Goal: Check status: Check status

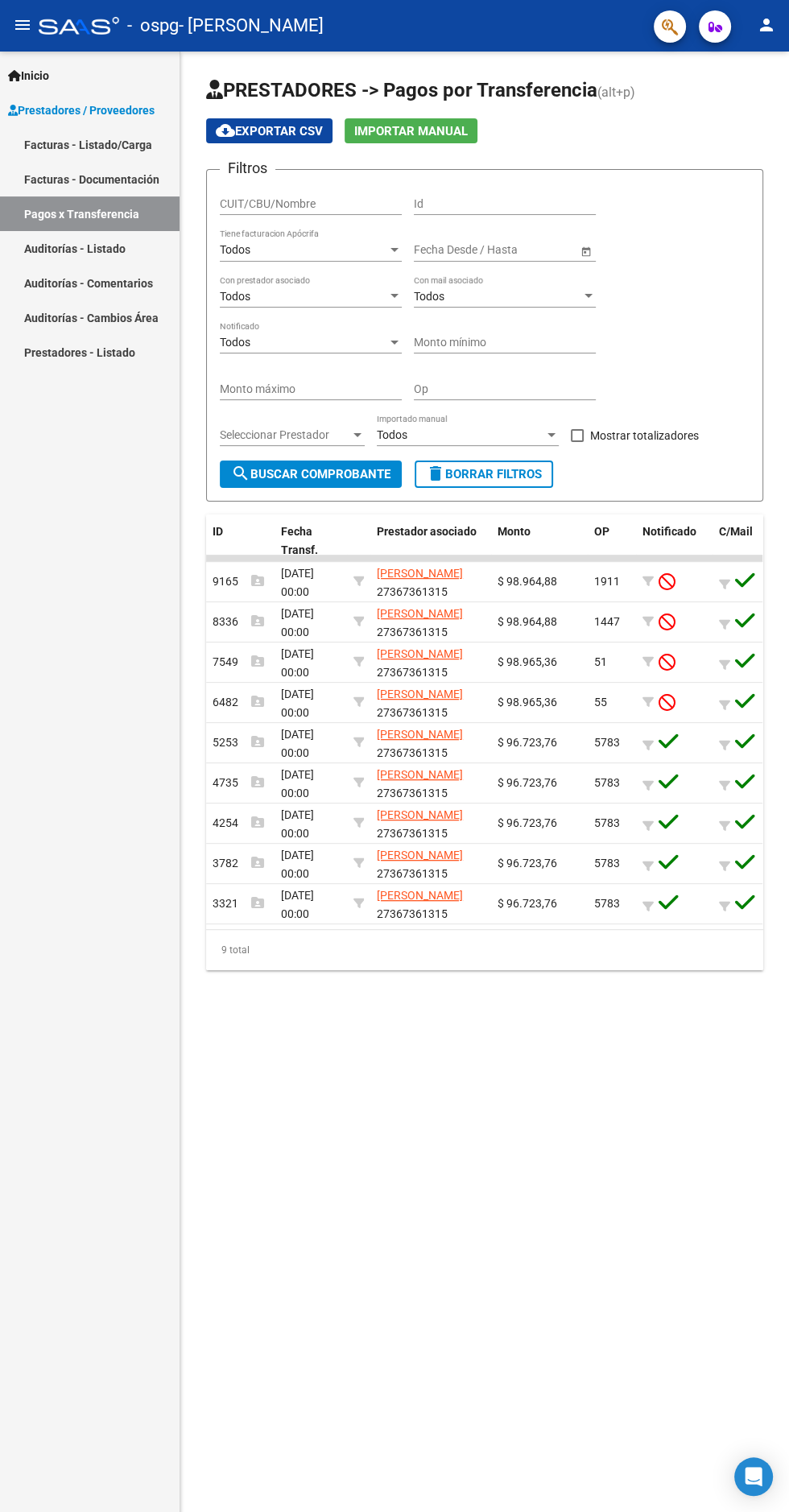
click at [649, 746] on icon at bounding box center [648, 745] width 11 height 11
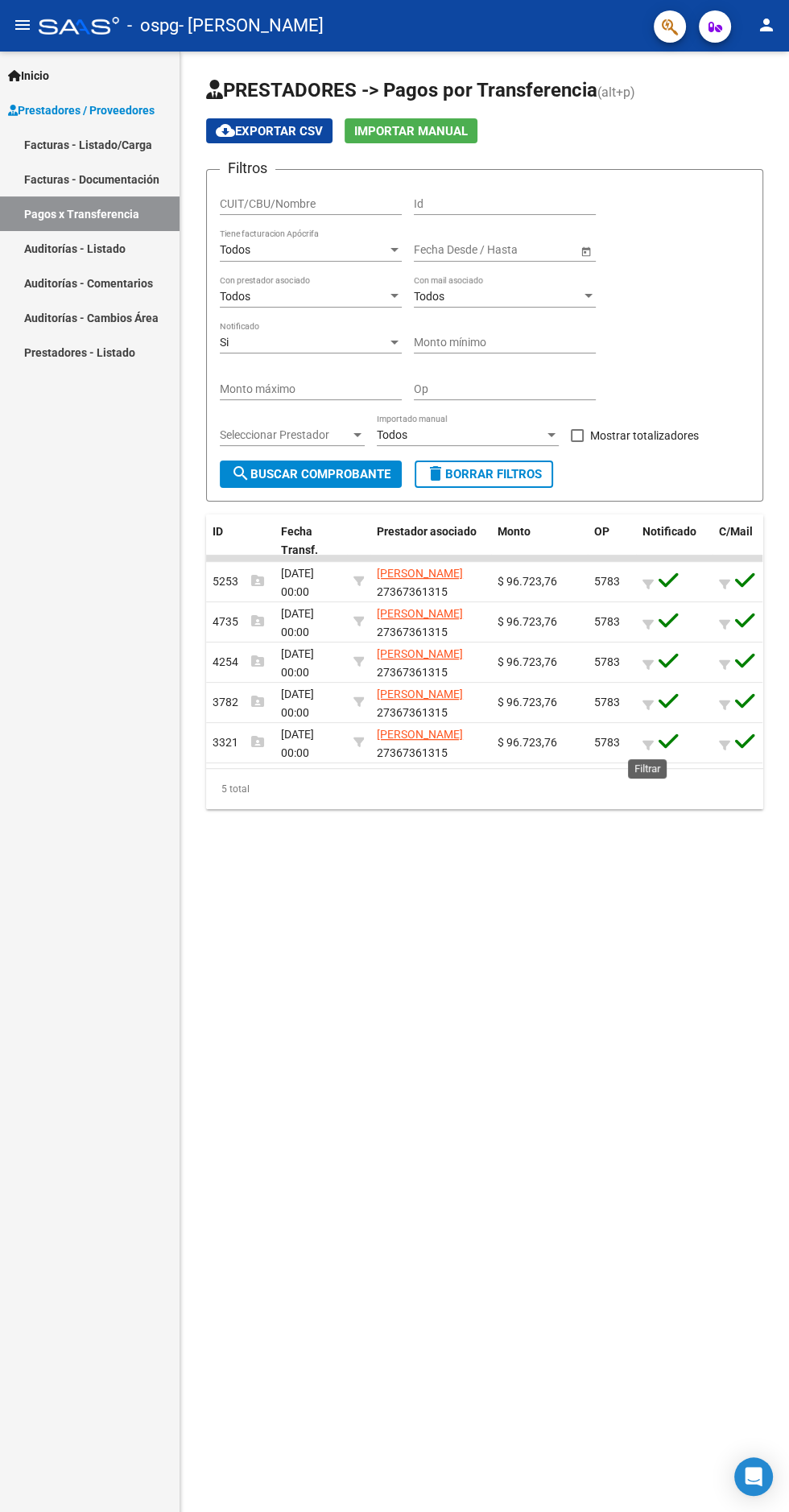
click at [669, 740] on icon at bounding box center [669, 741] width 20 height 23
click at [722, 936] on mat-sidenav-content "PRESTADORES -> Pagos por Transferencia (alt+p) cloud_download Exportar CSV Impo…" at bounding box center [485, 782] width 609 height 1460
click at [725, 746] on icon at bounding box center [724, 745] width 11 height 11
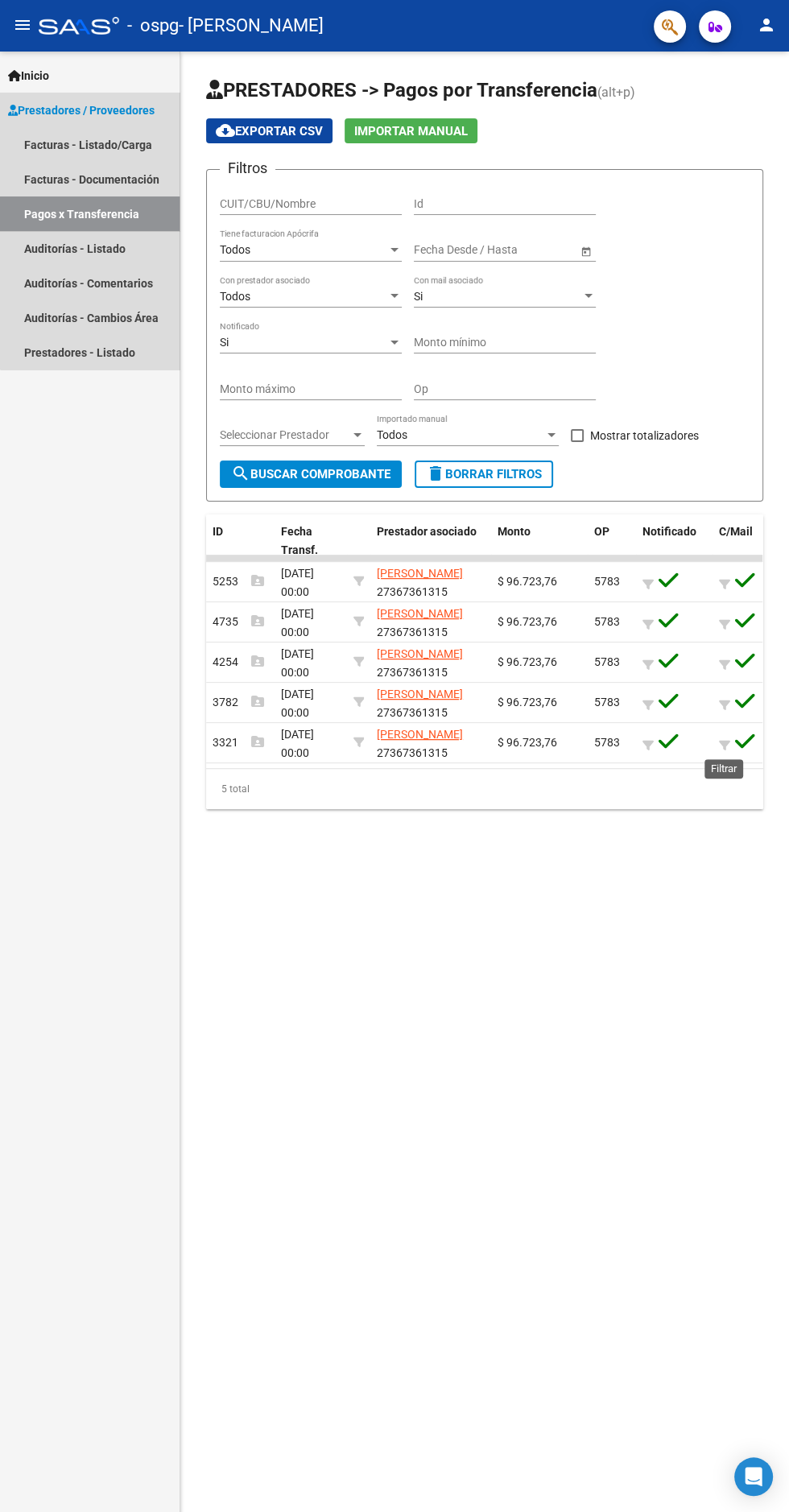
click at [111, 213] on link "Pagos x Transferencia" at bounding box center [90, 213] width 179 height 35
click at [141, 248] on link "Auditorías - Listado" at bounding box center [90, 248] width 179 height 35
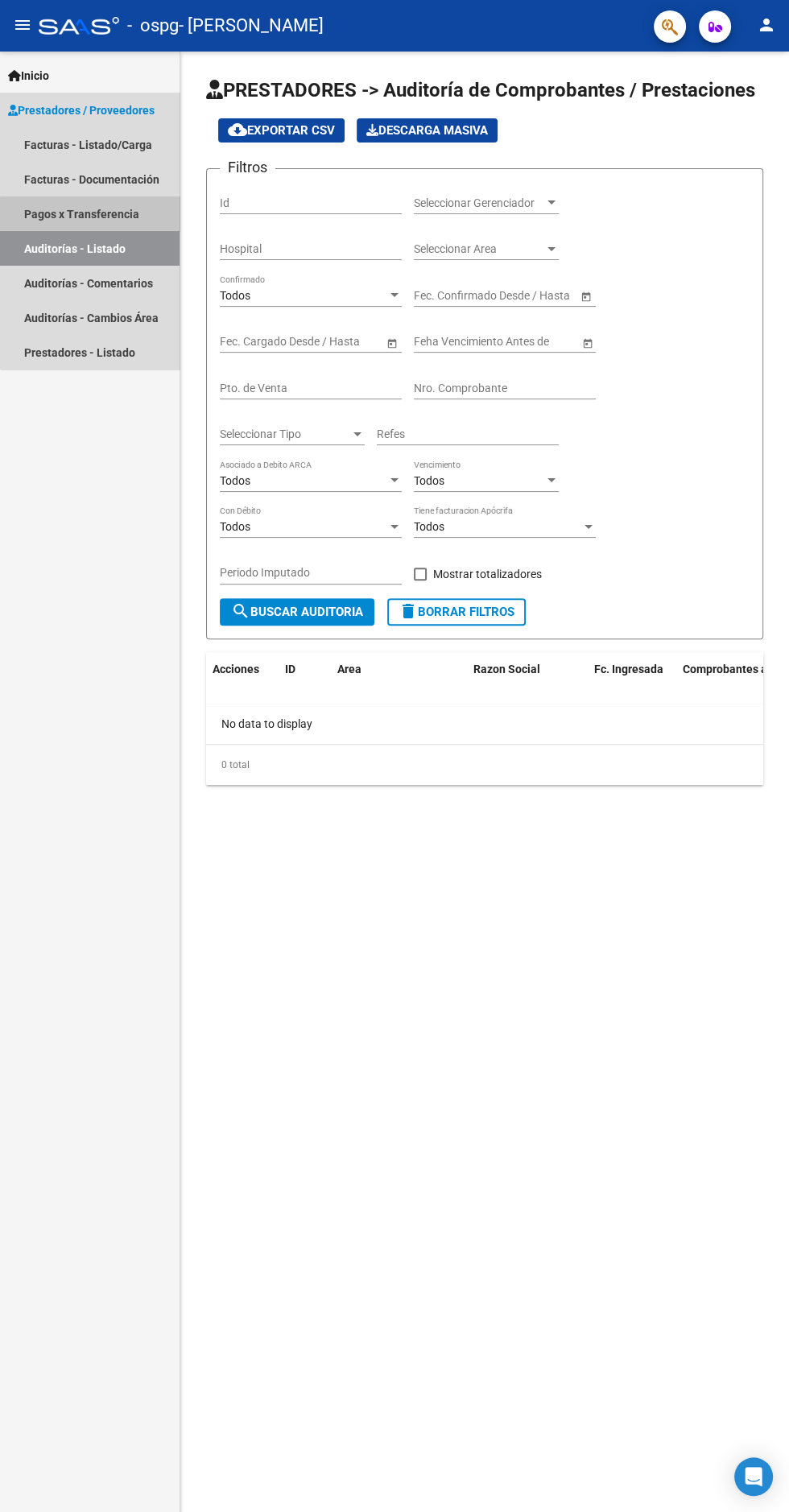
click at [116, 213] on link "Pagos x Transferencia" at bounding box center [90, 213] width 179 height 35
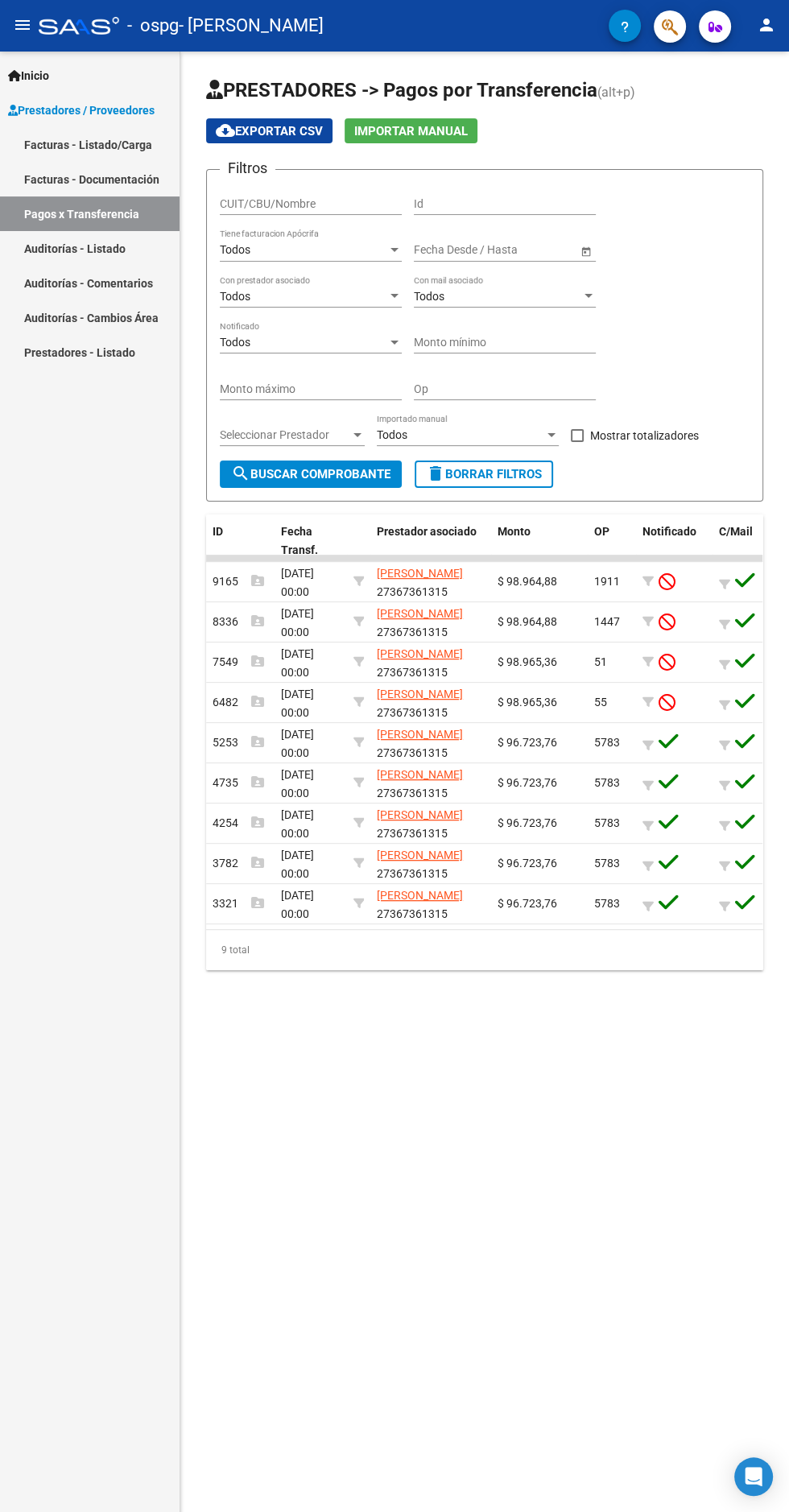
scroll to position [167, 0]
